Goal: Task Accomplishment & Management: Use online tool/utility

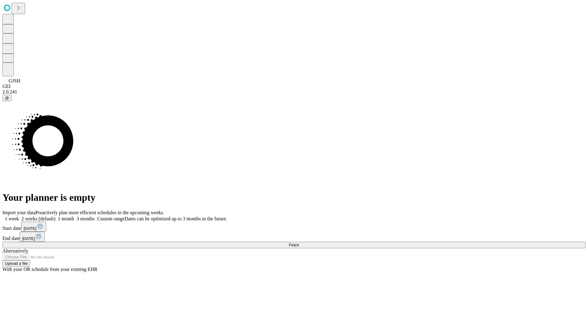
click at [299, 243] on span "Fetch" at bounding box center [294, 245] width 10 height 5
